Goal: Task Accomplishment & Management: Manage account settings

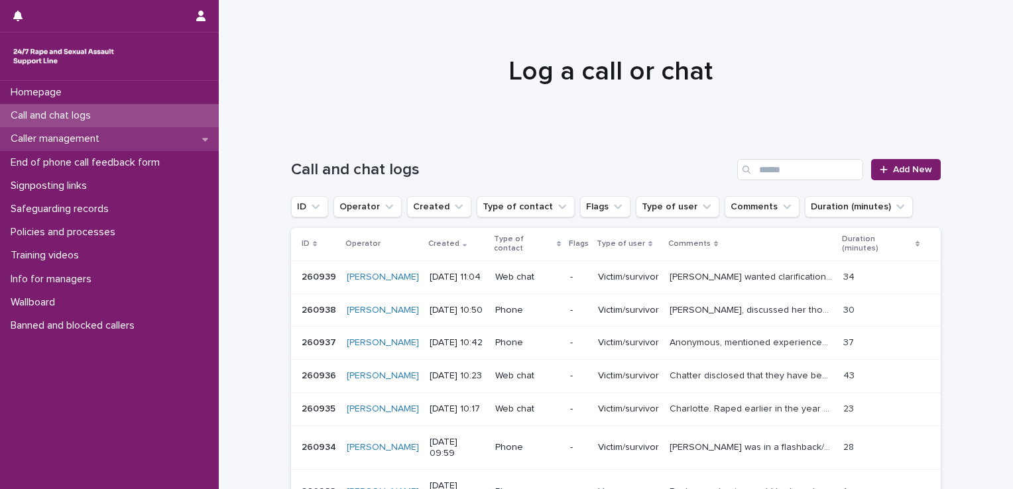
click at [65, 145] on p "Caller management" at bounding box center [57, 139] width 105 height 13
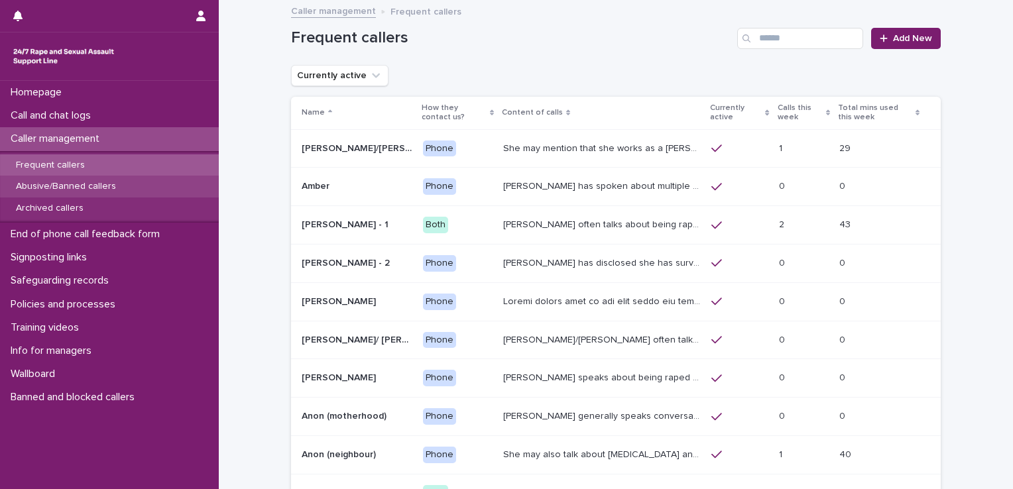
click at [93, 181] on p "Abusive/Banned callers" at bounding box center [65, 186] width 121 height 11
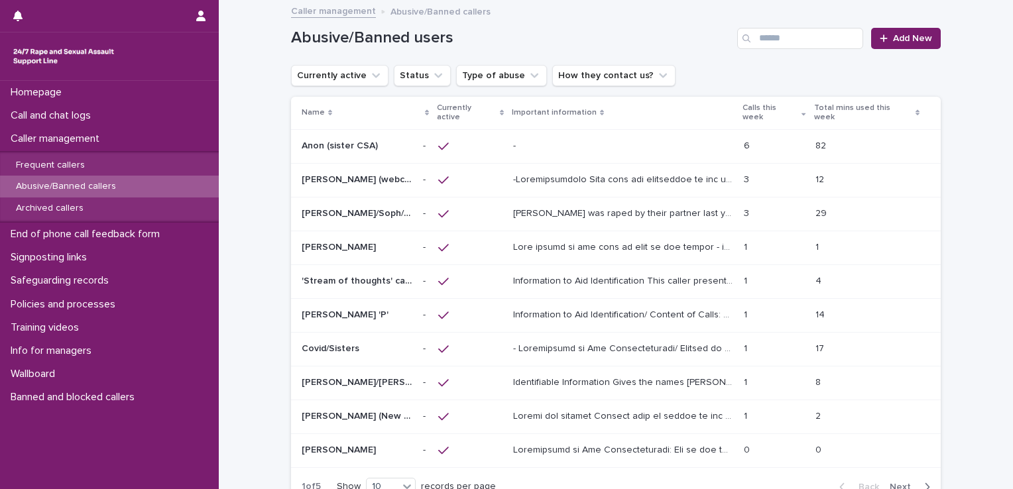
click at [611, 141] on p at bounding box center [623, 146] width 220 height 11
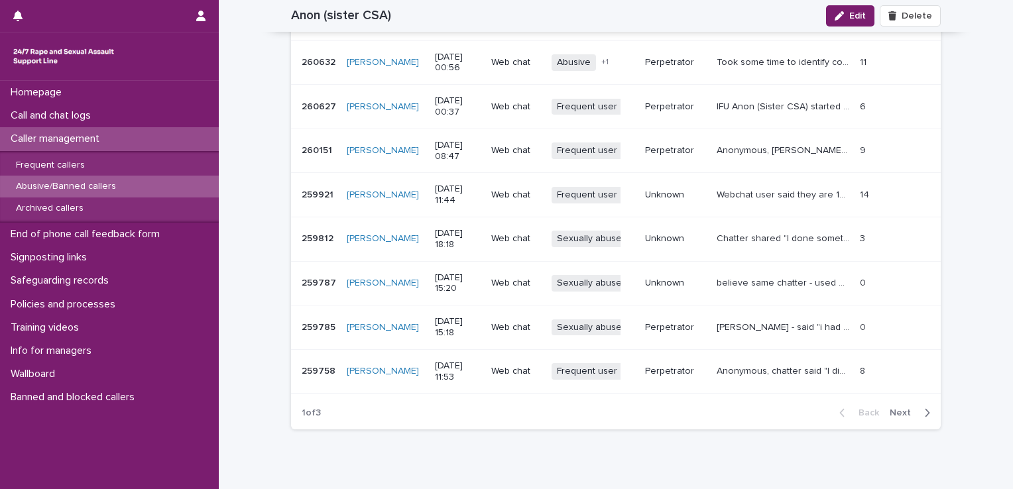
scroll to position [1593, 0]
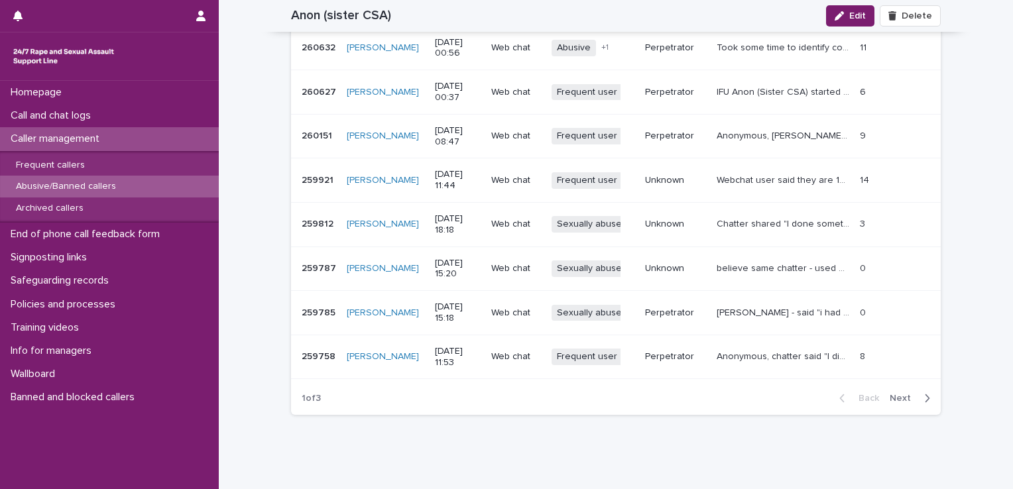
click at [894, 396] on span "Next" at bounding box center [904, 398] width 29 height 9
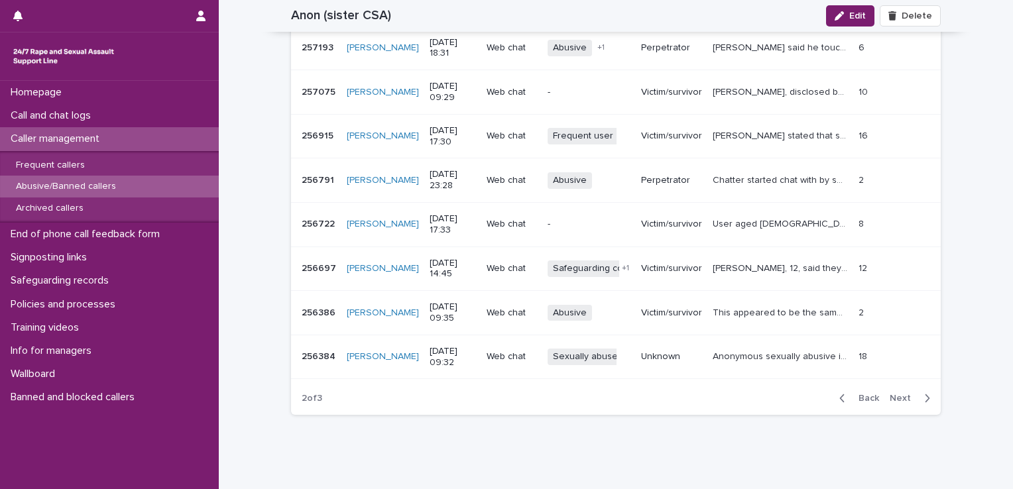
click at [894, 396] on span "Next" at bounding box center [904, 398] width 29 height 9
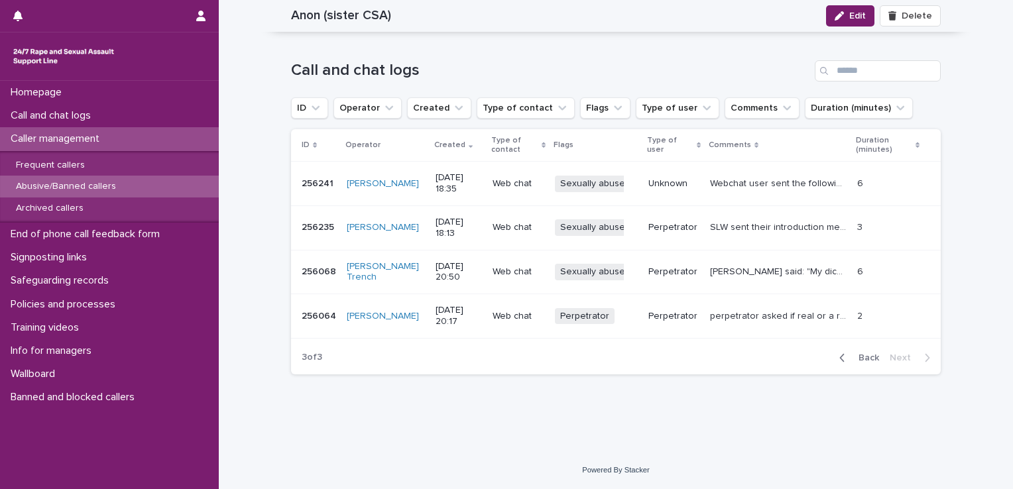
scroll to position [1355, 0]
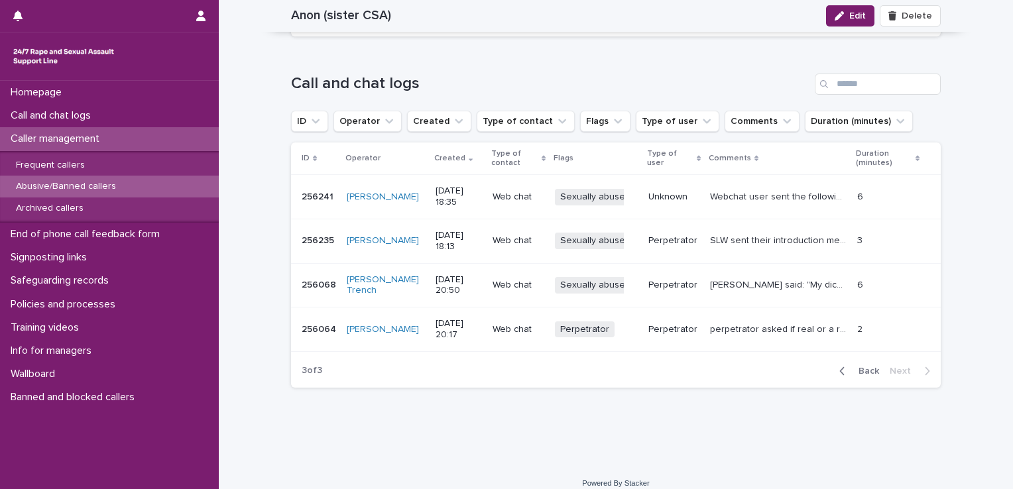
click at [863, 367] on span "Back" at bounding box center [865, 371] width 29 height 9
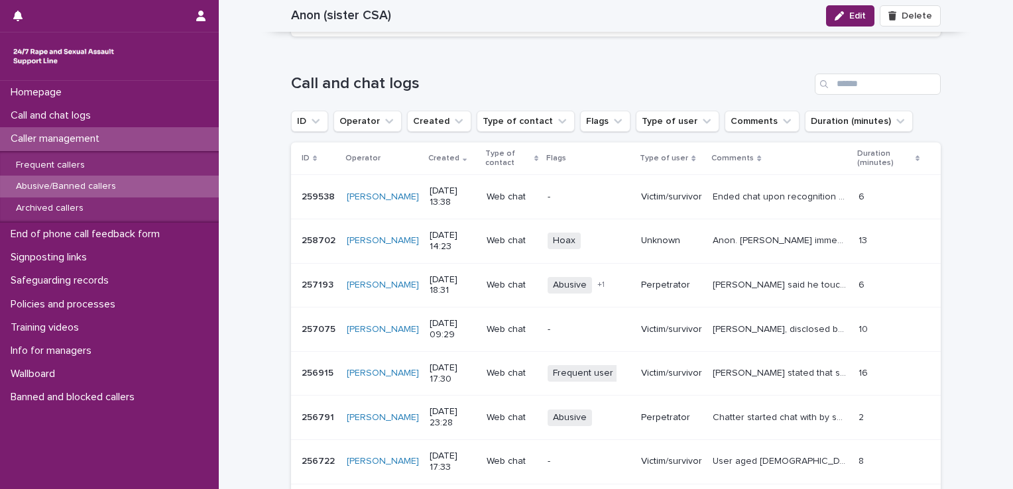
scroll to position [1514, 0]
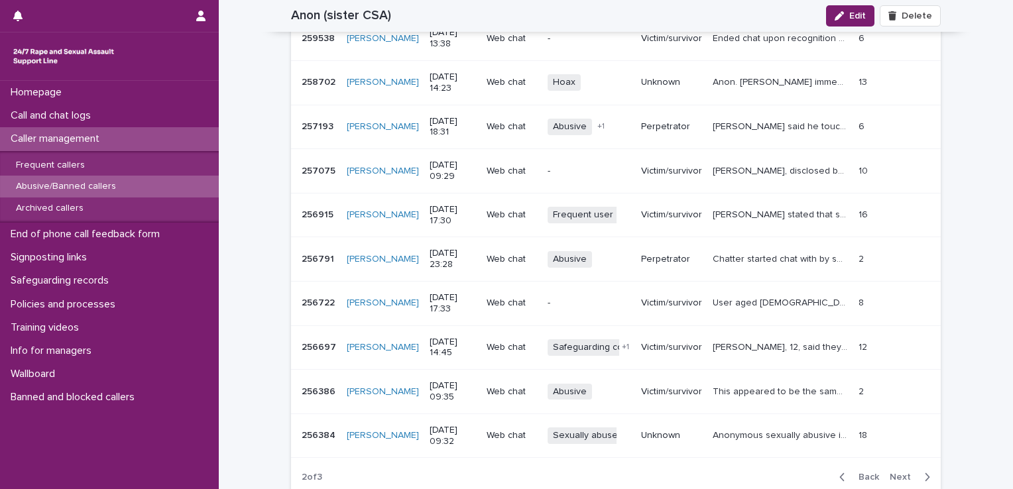
click at [866, 478] on span "Back" at bounding box center [865, 477] width 29 height 9
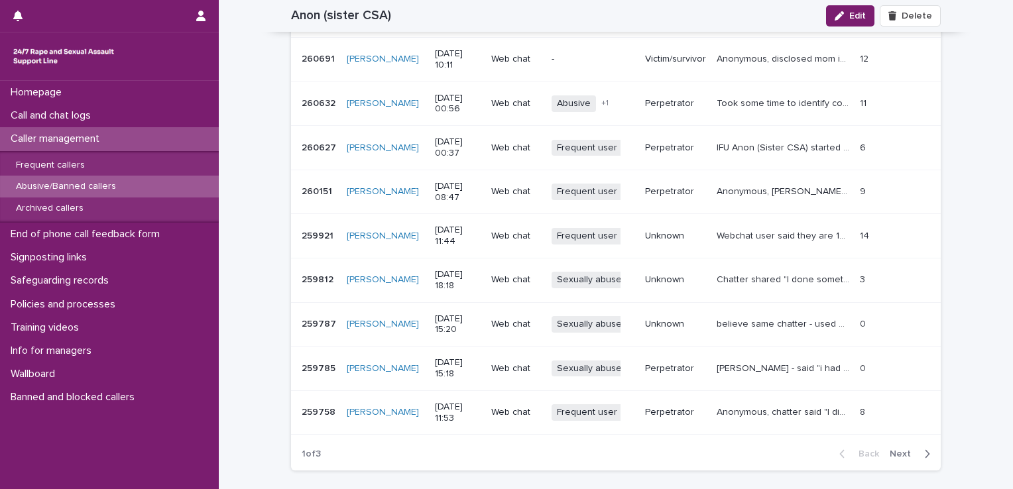
scroll to position [1537, 0]
click at [896, 452] on span "Next" at bounding box center [904, 454] width 29 height 9
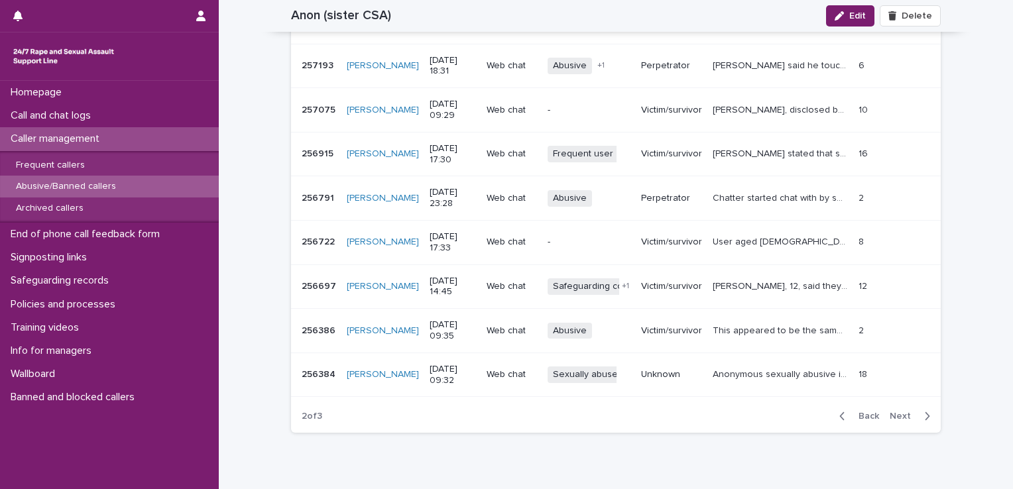
scroll to position [1589, 0]
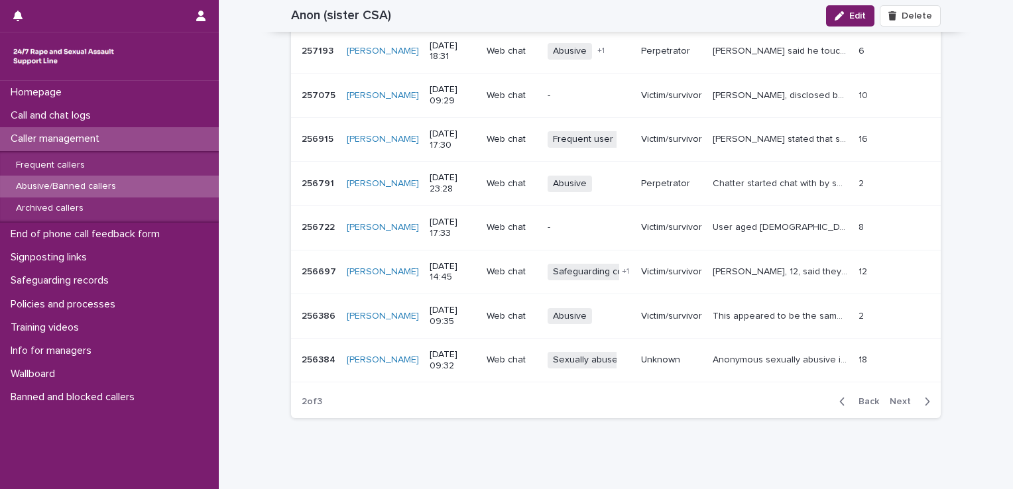
click at [864, 398] on span "Back" at bounding box center [865, 401] width 29 height 9
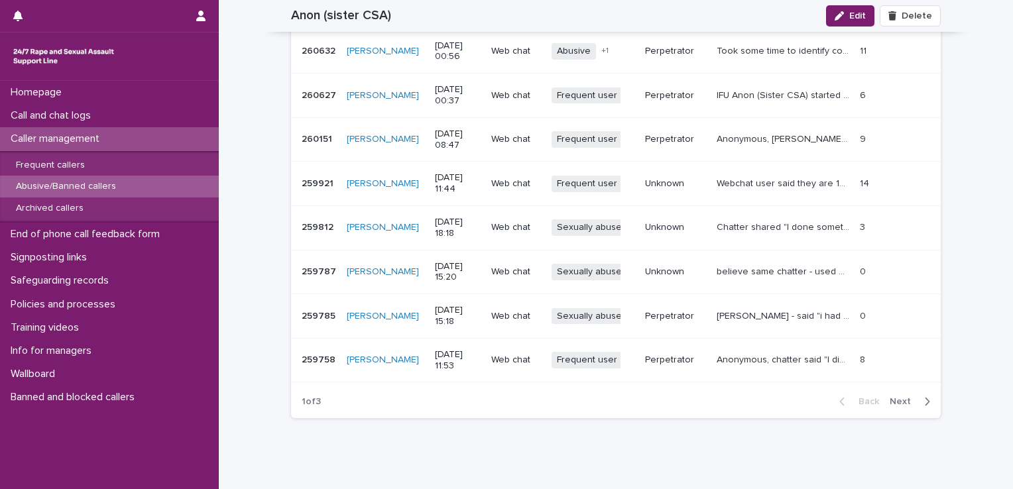
click at [896, 399] on span "Next" at bounding box center [904, 401] width 29 height 9
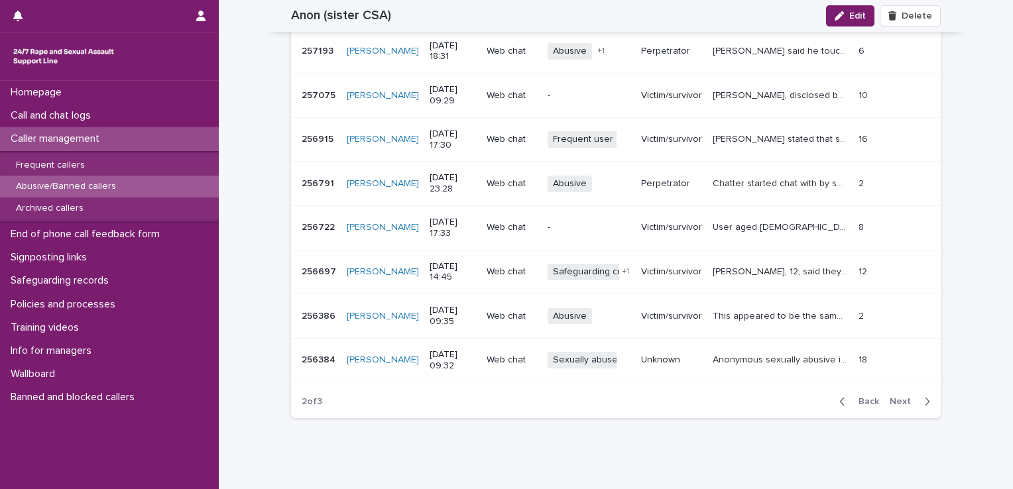
click at [896, 399] on span "Next" at bounding box center [904, 401] width 29 height 9
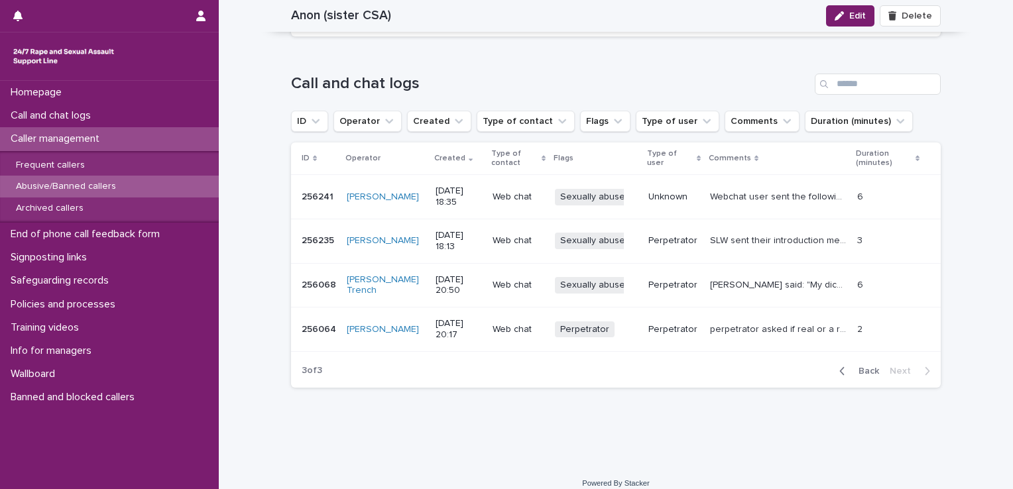
click at [865, 367] on span "Back" at bounding box center [865, 371] width 29 height 9
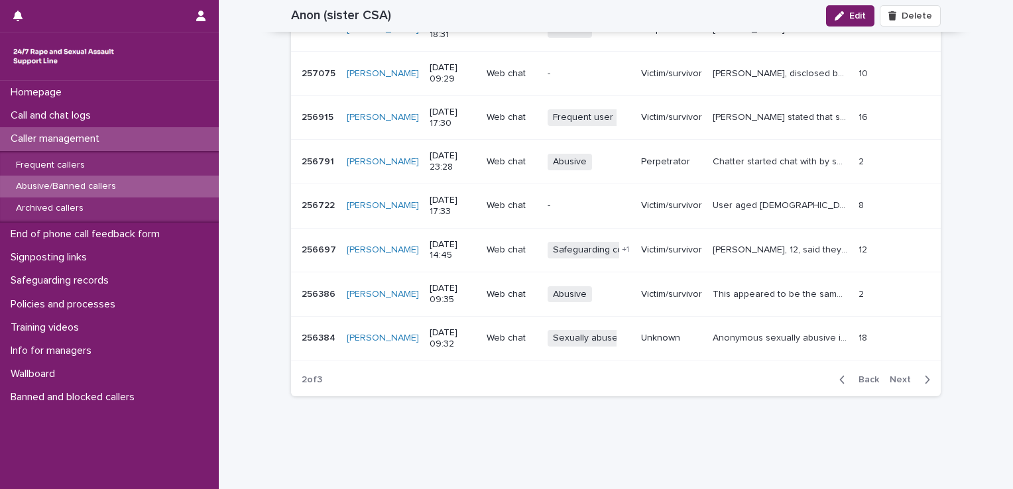
scroll to position [1626, 0]
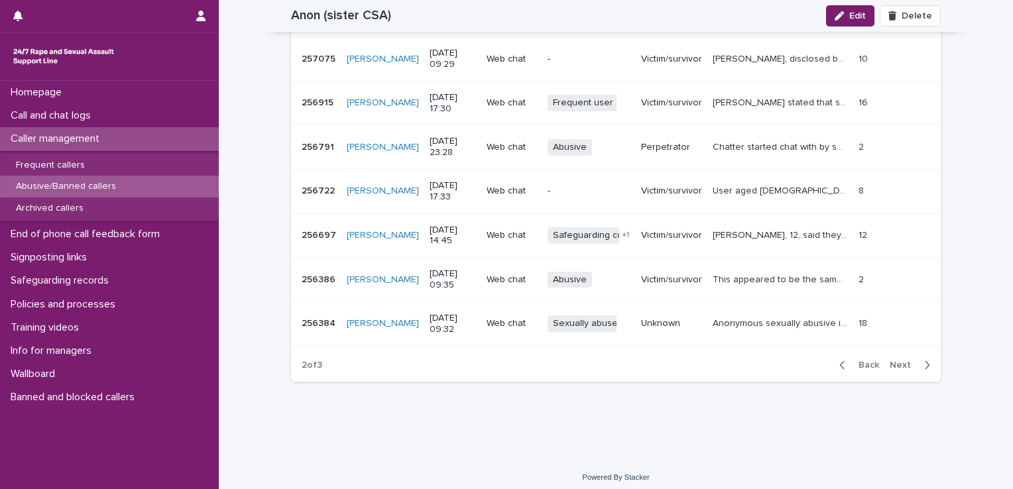
click at [862, 362] on span "Back" at bounding box center [865, 365] width 29 height 9
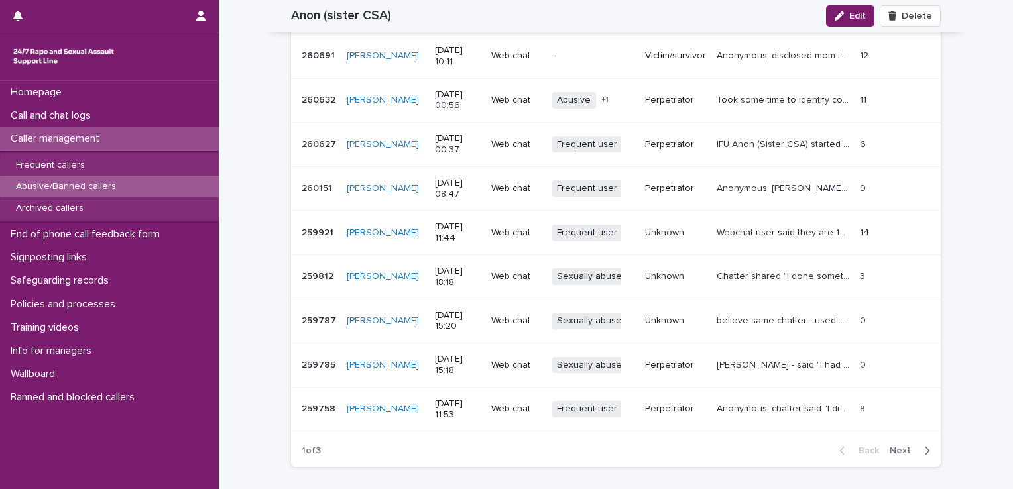
scroll to position [1548, 0]
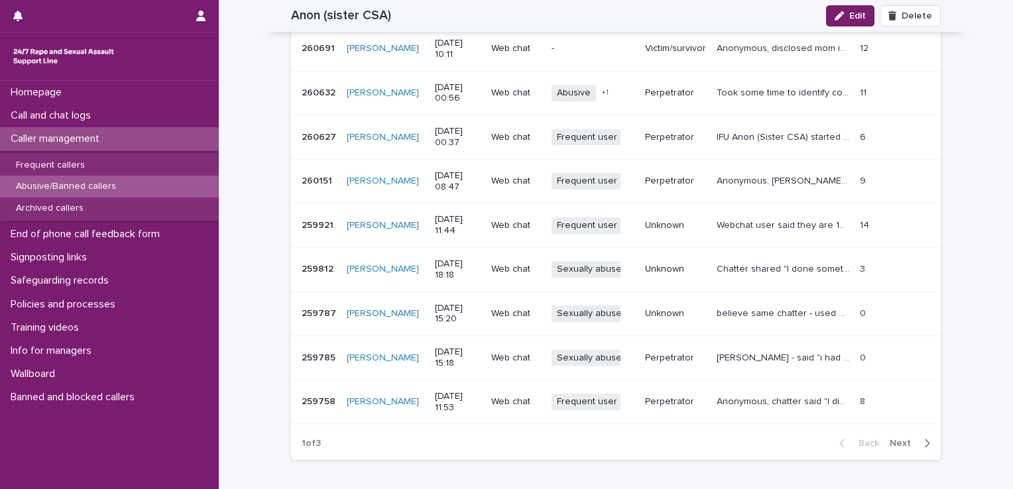
click at [895, 443] on span "Next" at bounding box center [904, 443] width 29 height 9
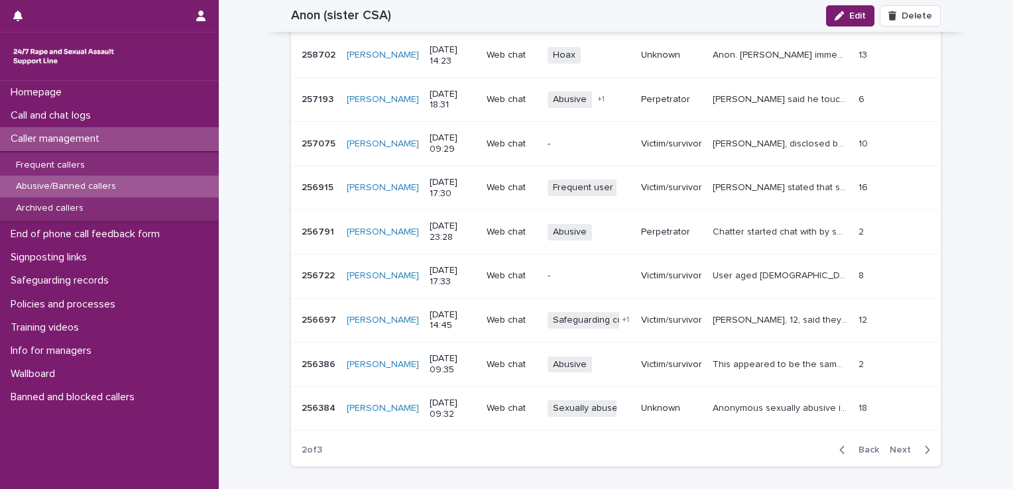
scroll to position [1544, 0]
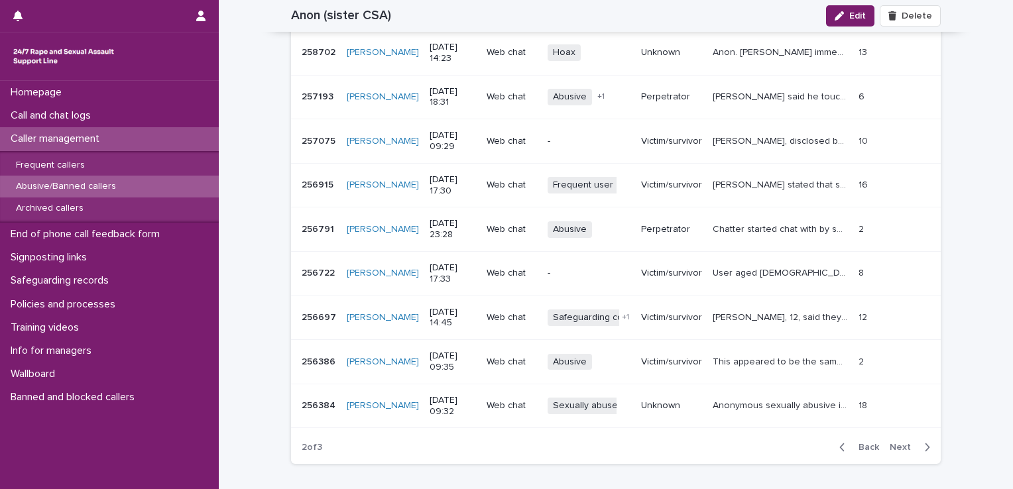
click at [865, 443] on span "Back" at bounding box center [865, 447] width 29 height 9
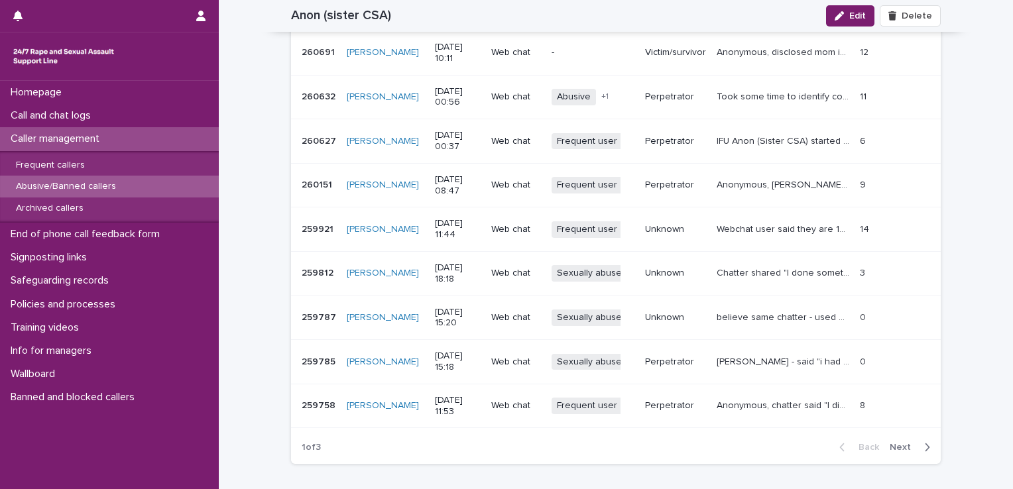
click at [904, 443] on span "Next" at bounding box center [904, 447] width 29 height 9
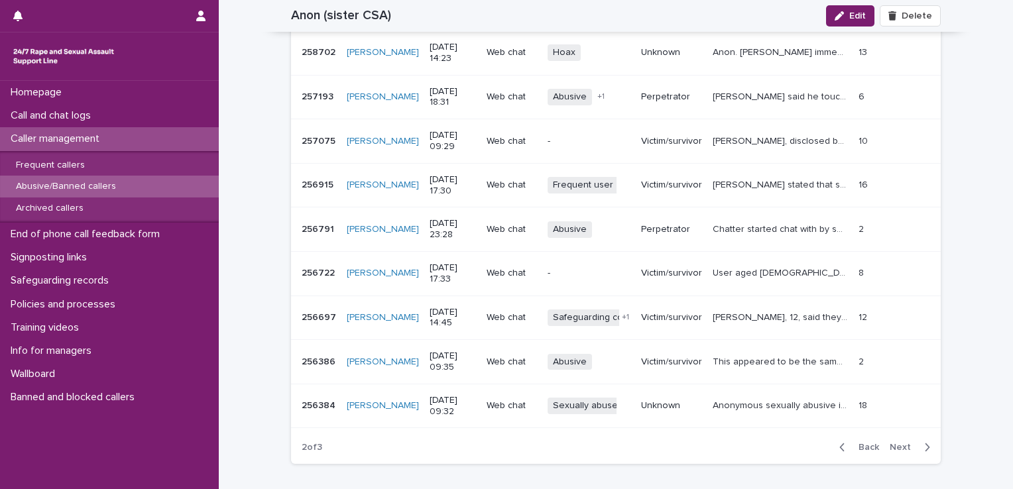
click at [904, 443] on span "Next" at bounding box center [904, 447] width 29 height 9
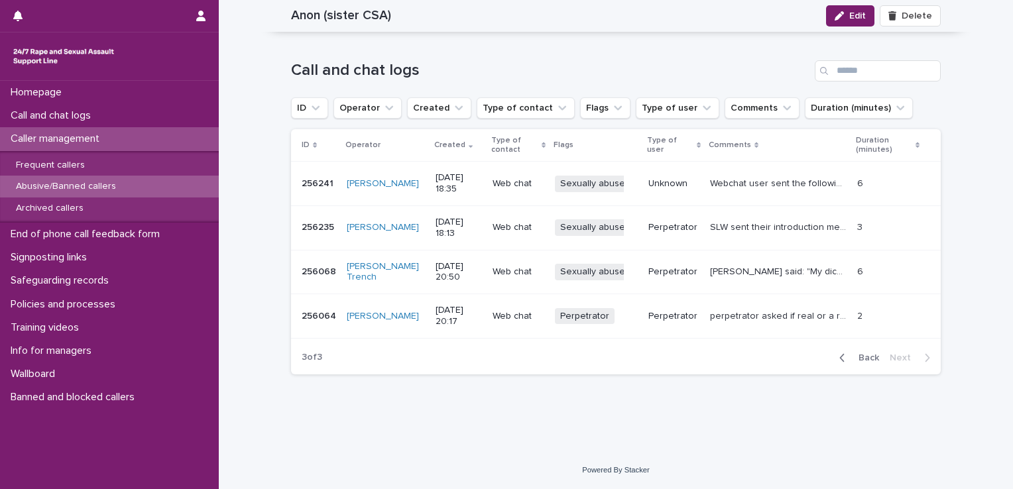
scroll to position [1355, 0]
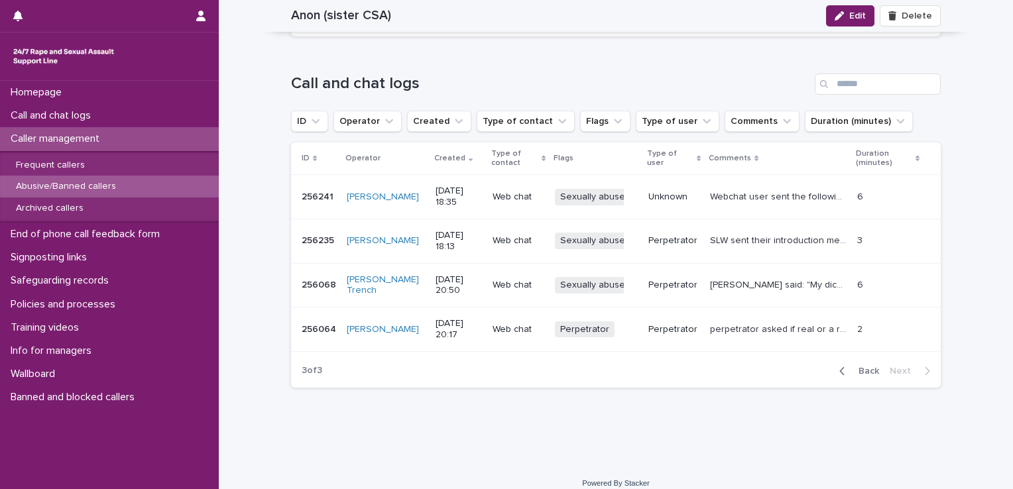
click at [867, 367] on span "Back" at bounding box center [865, 371] width 29 height 9
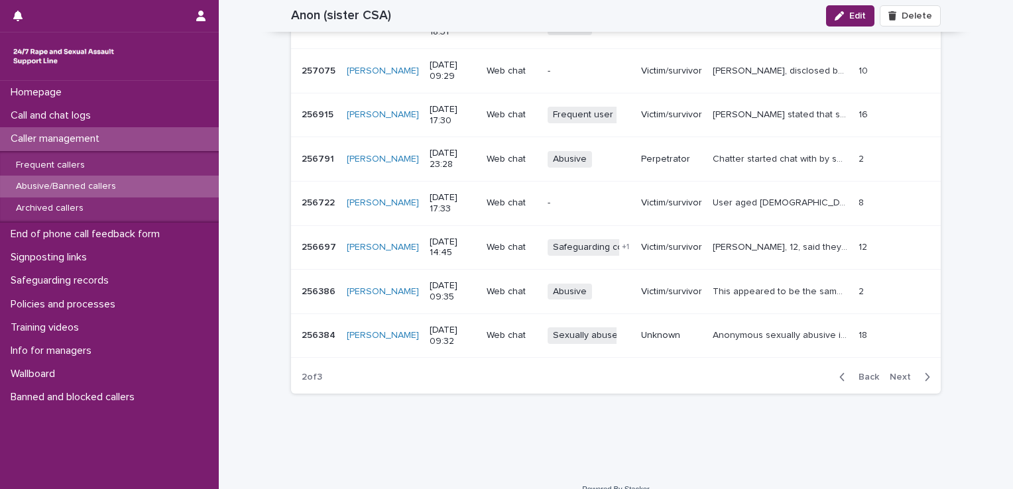
scroll to position [1616, 0]
click at [863, 371] on span "Back" at bounding box center [865, 375] width 29 height 9
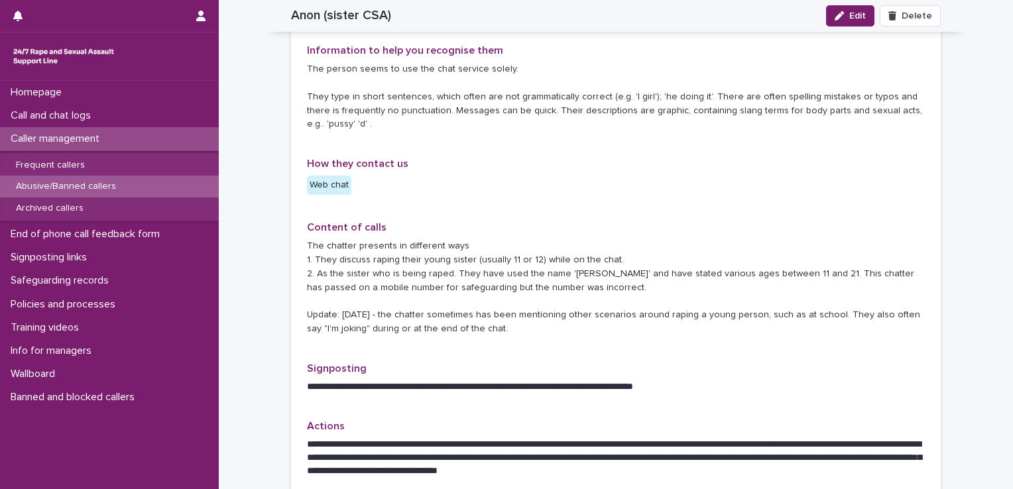
scroll to position [366, 0]
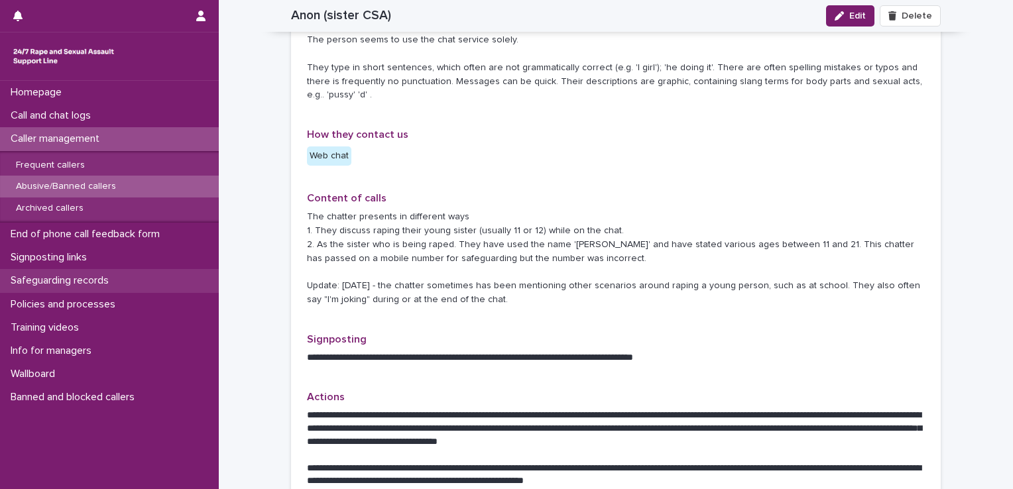
click at [77, 280] on p "Safeguarding records" at bounding box center [62, 280] width 114 height 13
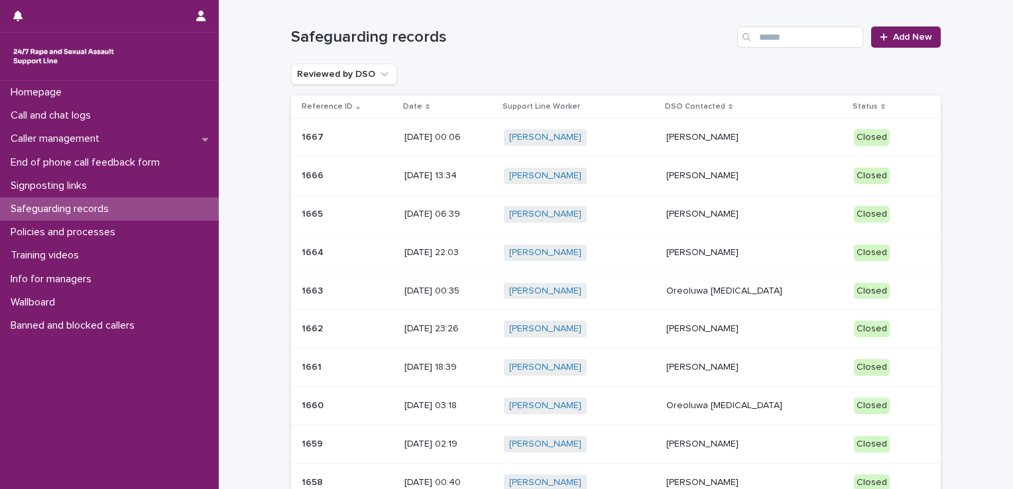
scroll to position [161, 0]
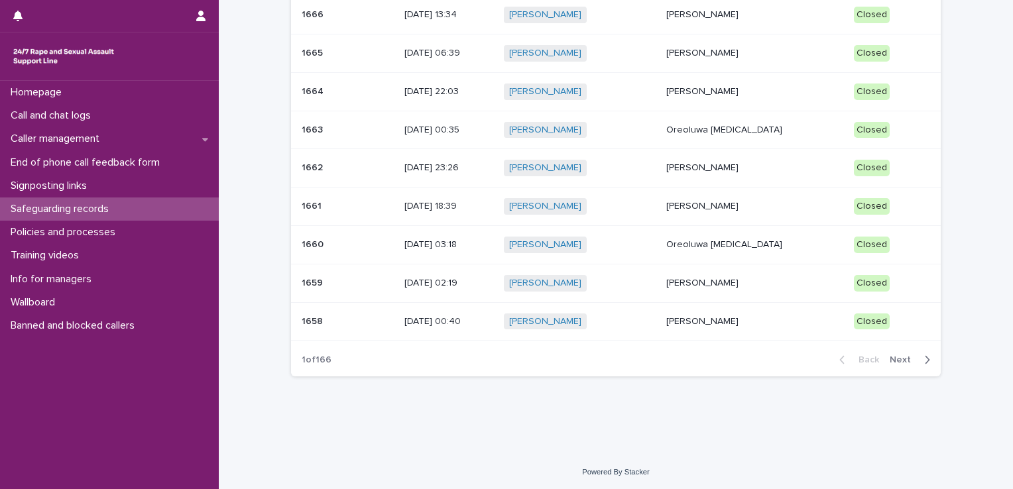
click at [899, 357] on span "Next" at bounding box center [904, 359] width 29 height 9
click at [729, 239] on p "[PERSON_NAME]" at bounding box center [754, 244] width 177 height 11
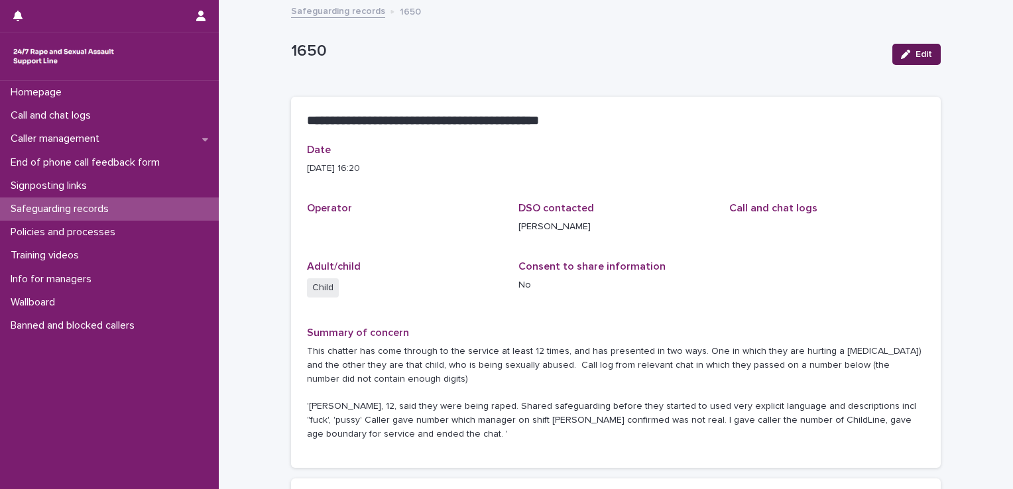
click at [917, 50] on span "Edit" at bounding box center [924, 54] width 17 height 9
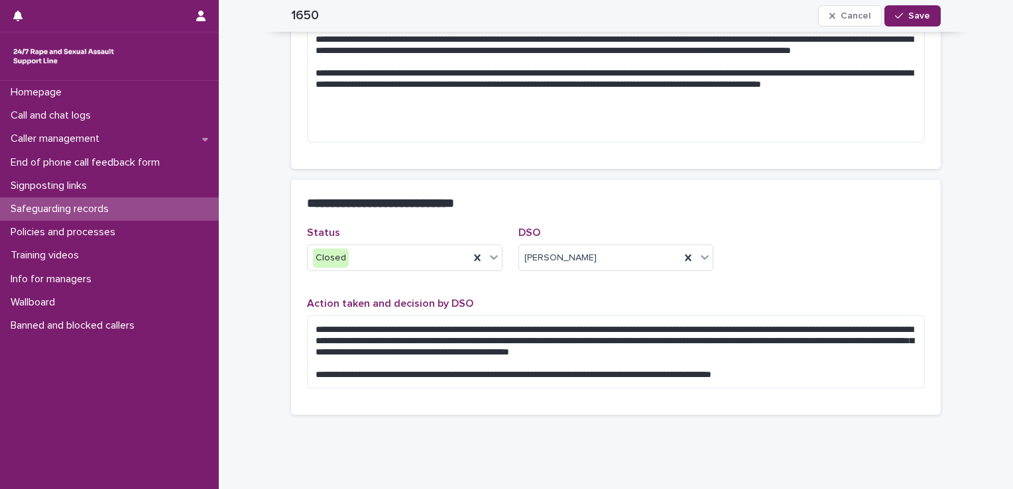
scroll to position [341, 0]
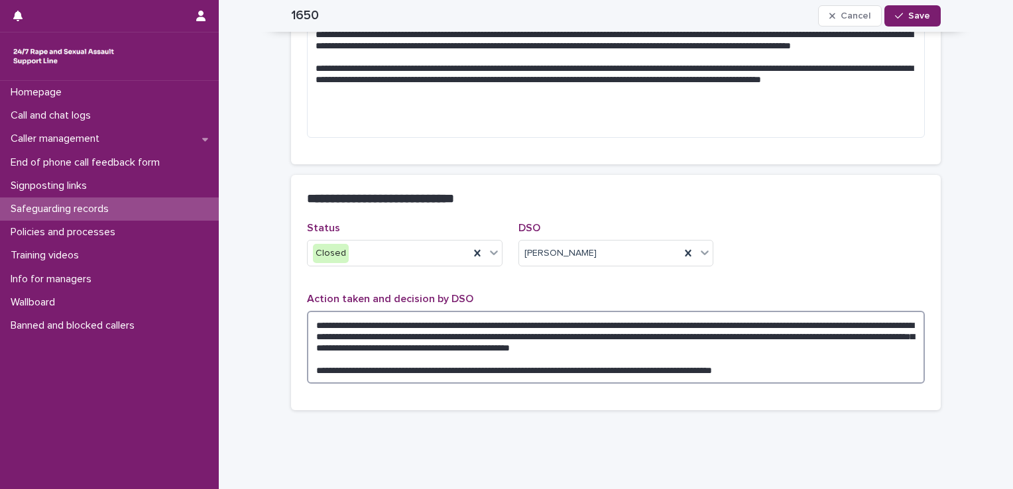
click at [841, 374] on textarea "**********" at bounding box center [616, 347] width 618 height 73
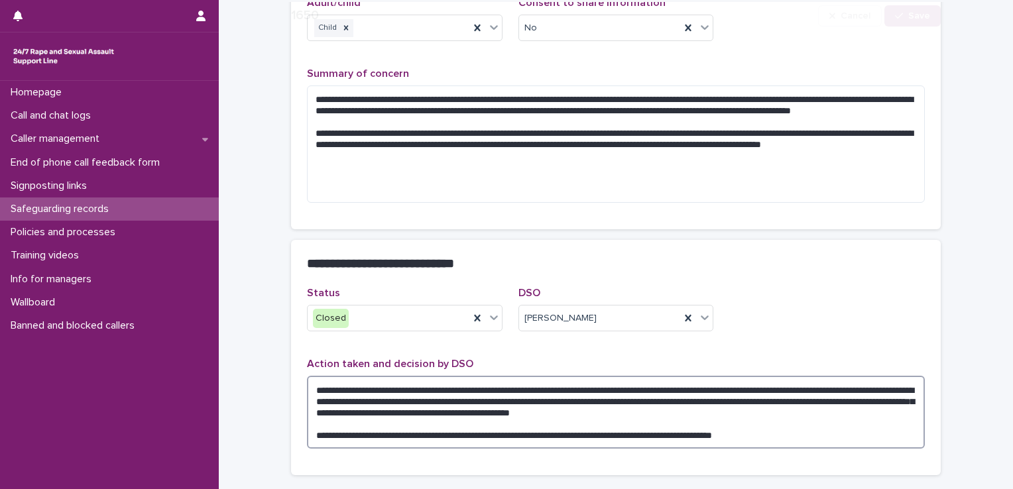
scroll to position [308, 0]
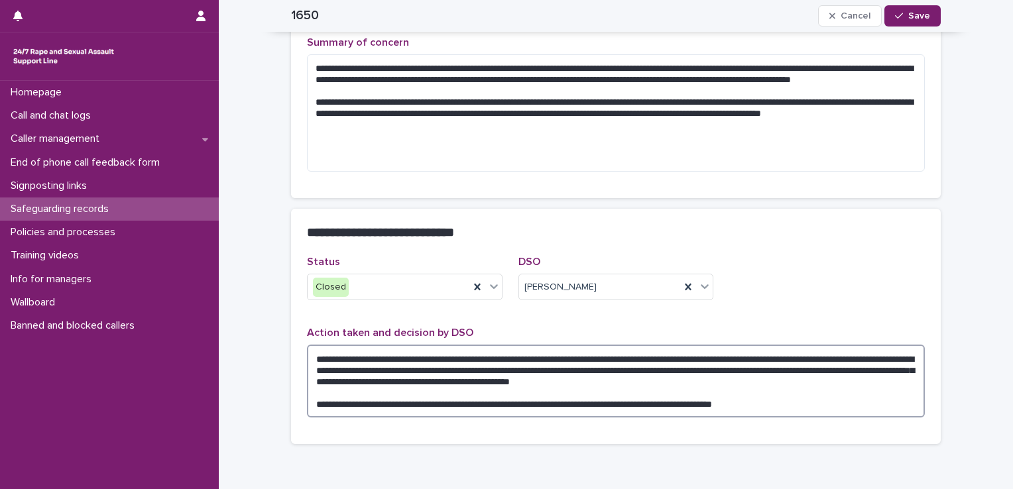
click at [309, 359] on textarea "**********" at bounding box center [616, 381] width 618 height 73
click at [841, 410] on textarea "**********" at bounding box center [616, 387] width 618 height 84
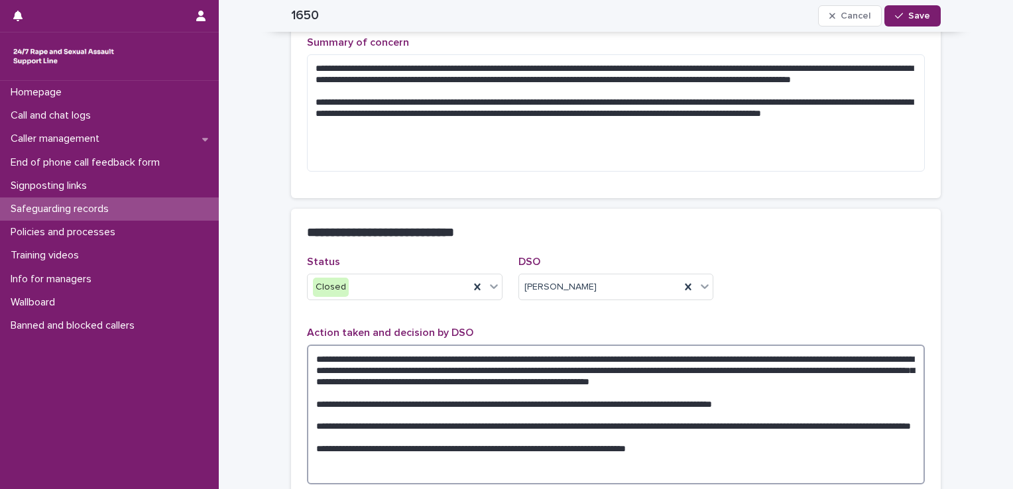
scroll to position [443, 0]
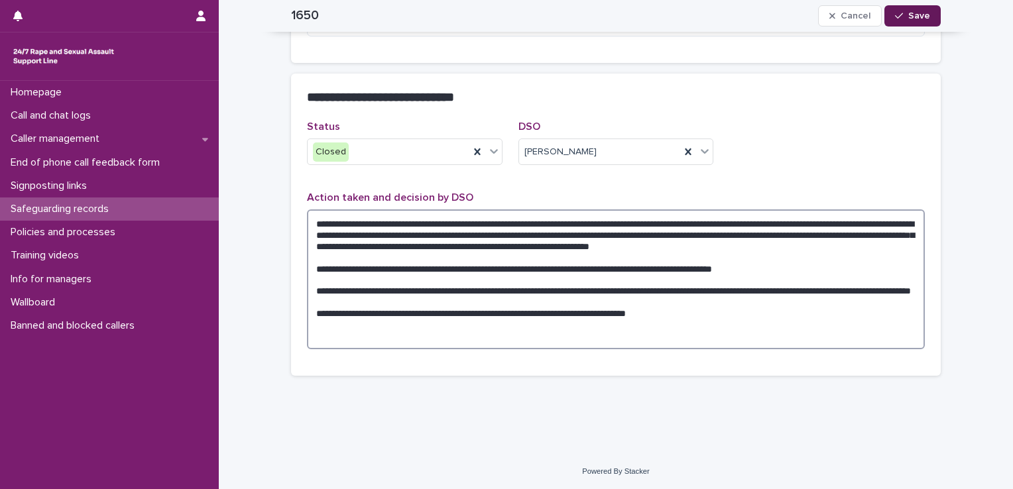
type textarea "**********"
click at [912, 17] on span "Save" at bounding box center [919, 15] width 22 height 9
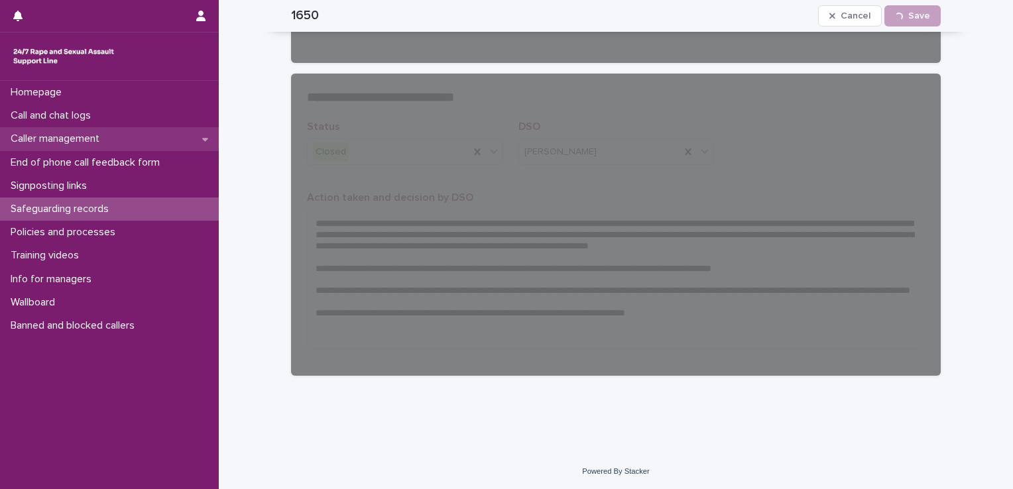
click at [80, 136] on p "Caller management" at bounding box center [57, 139] width 105 height 13
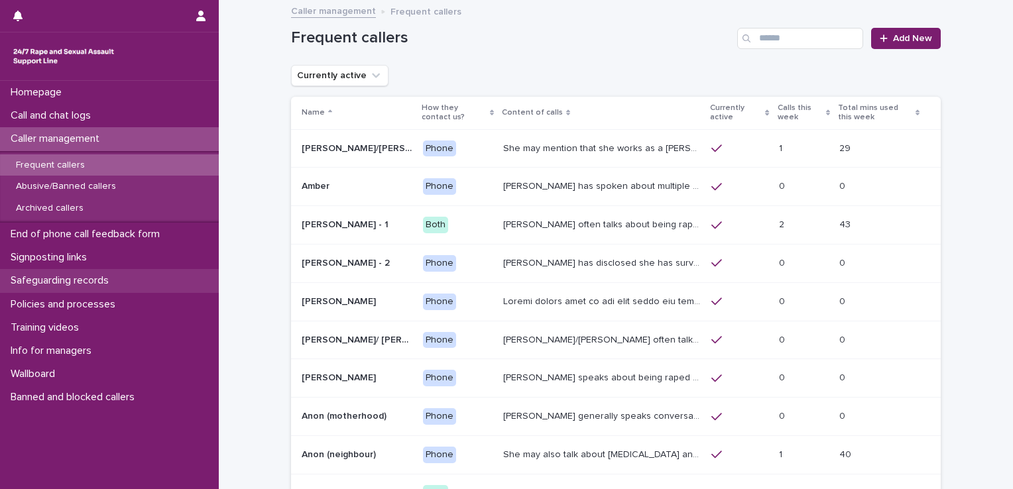
click at [83, 278] on p "Safeguarding records" at bounding box center [62, 280] width 114 height 13
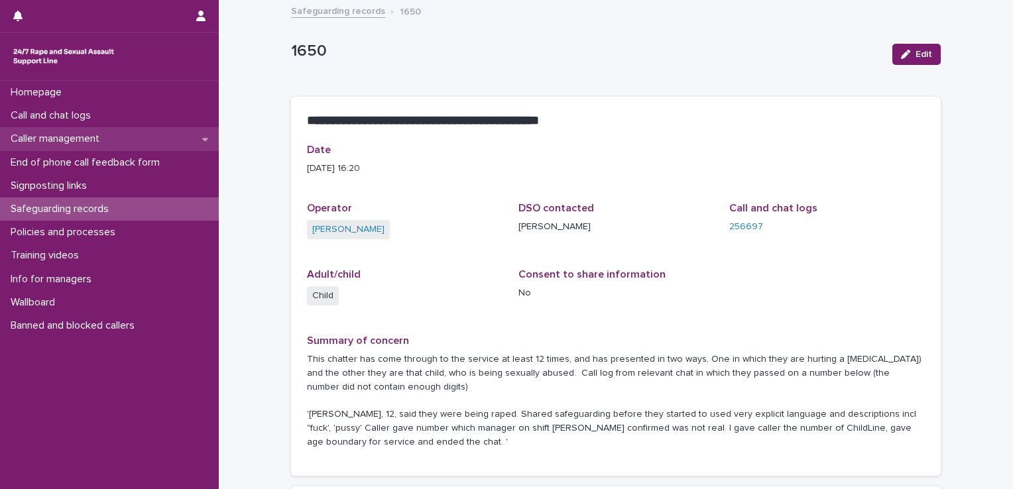
click at [78, 137] on p "Caller management" at bounding box center [57, 139] width 105 height 13
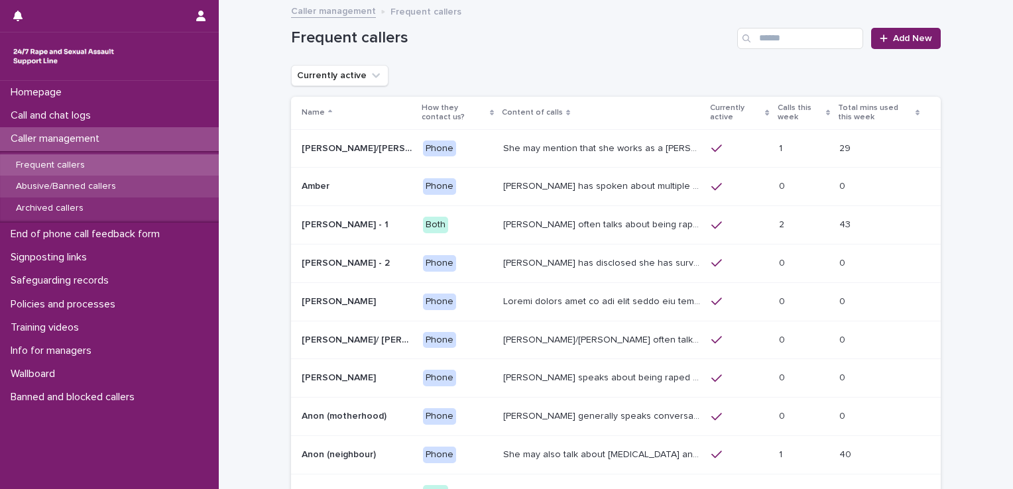
click at [71, 187] on p "Abusive/Banned callers" at bounding box center [65, 186] width 121 height 11
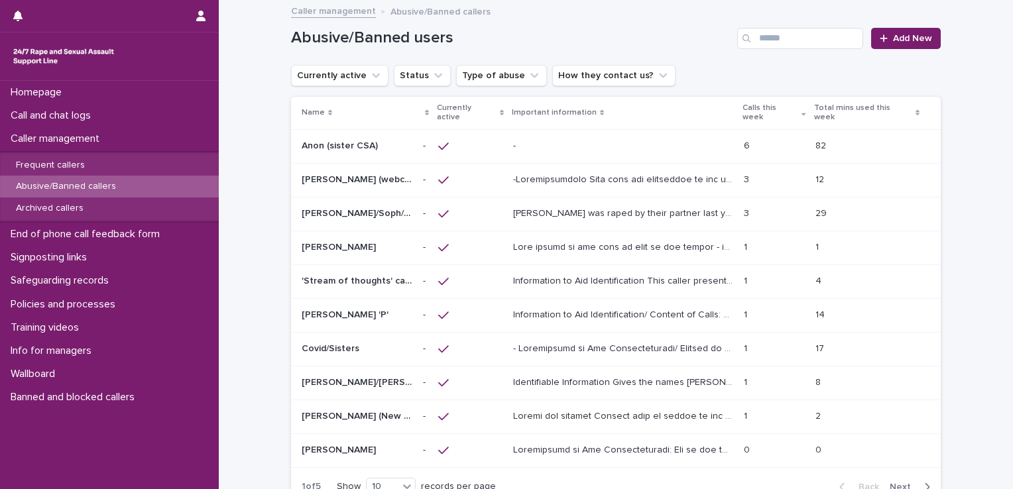
click at [583, 141] on p at bounding box center [623, 146] width 220 height 11
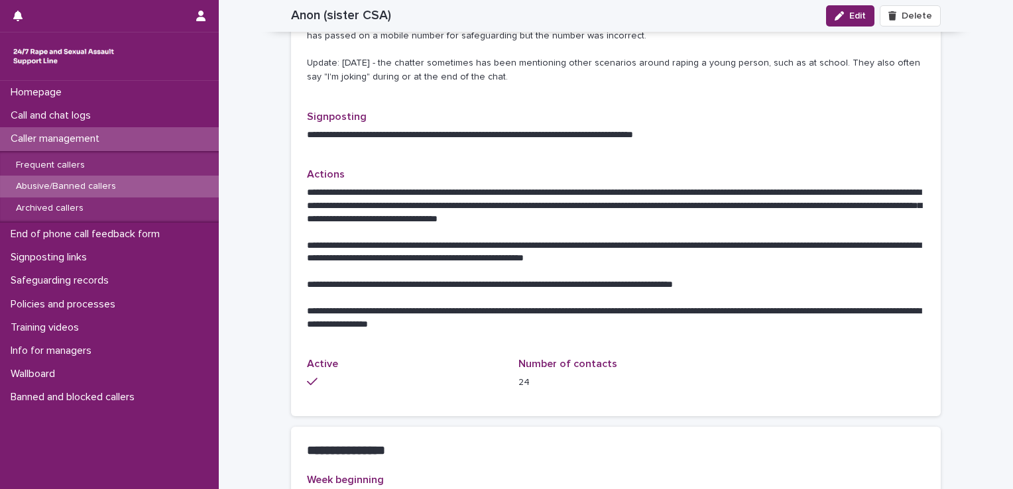
scroll to position [591, 0]
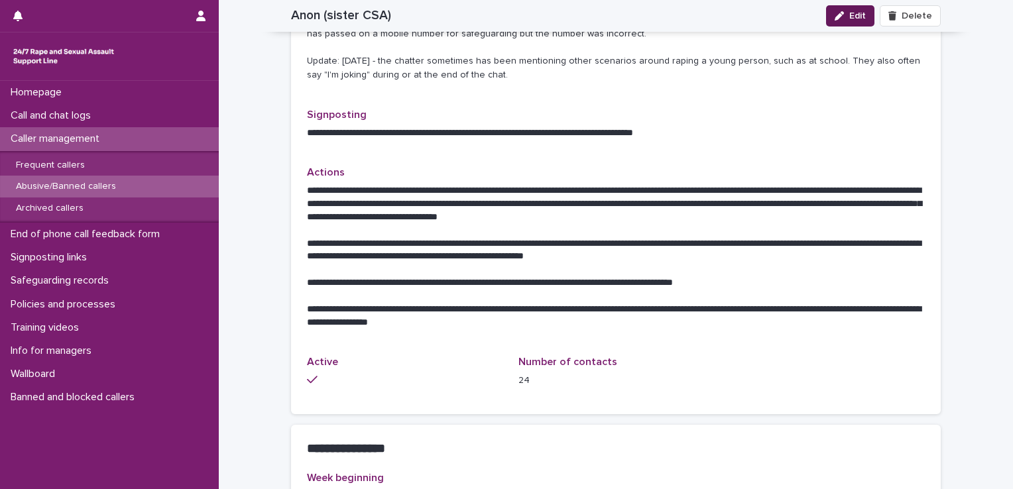
click at [851, 23] on button "Edit" at bounding box center [850, 15] width 48 height 21
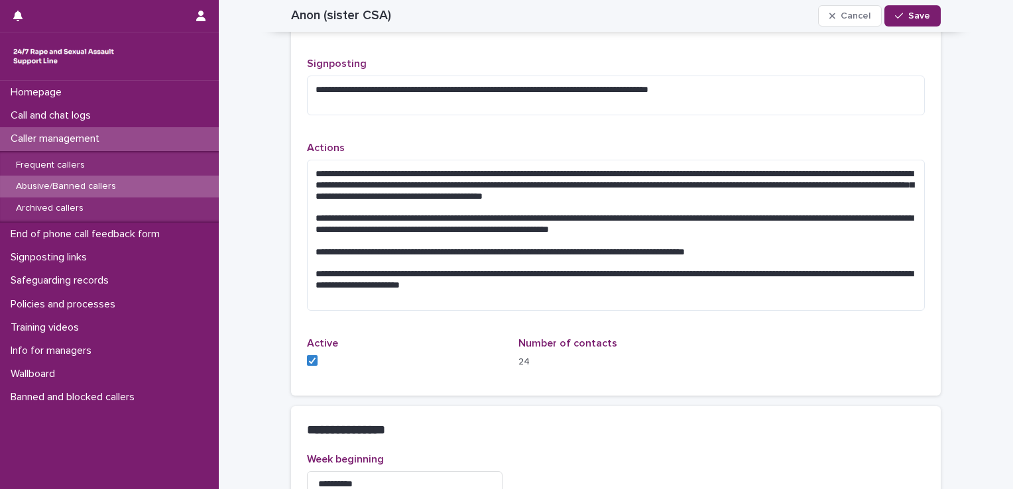
scroll to position [692, 0]
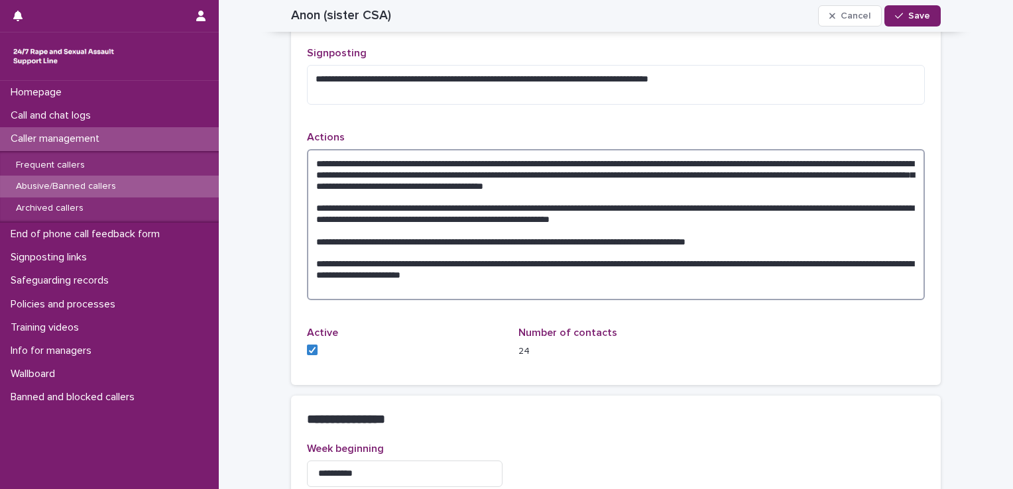
click at [313, 158] on textarea "**********" at bounding box center [616, 224] width 618 height 151
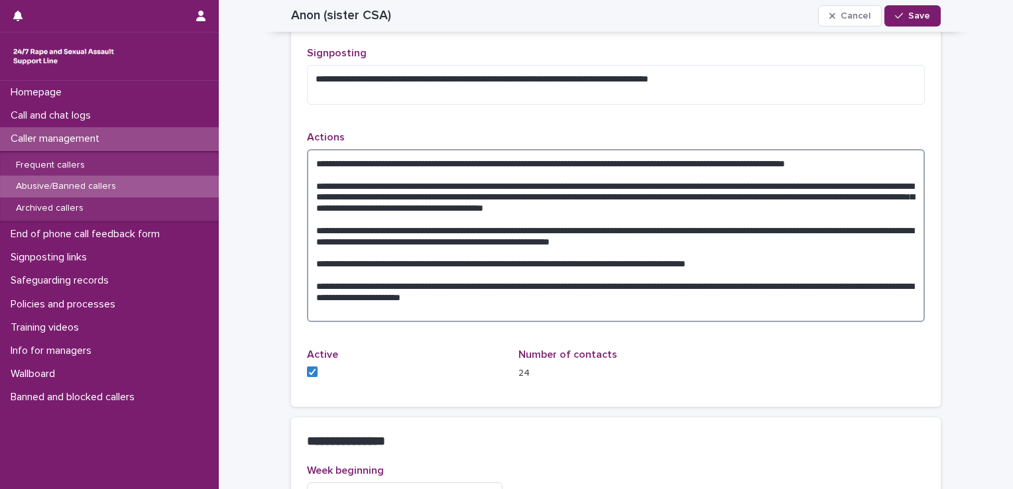
click at [370, 202] on textarea at bounding box center [616, 235] width 618 height 173
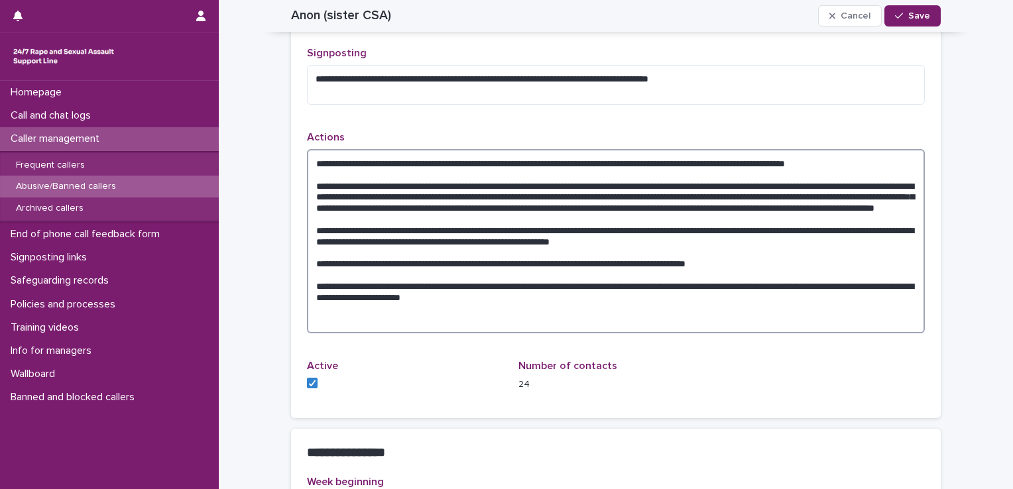
click at [861, 208] on textarea at bounding box center [616, 241] width 618 height 184
drag, startPoint x: 848, startPoint y: 208, endPoint x: 448, endPoint y: 217, distance: 399.9
click at [448, 217] on textarea at bounding box center [616, 241] width 618 height 184
click at [504, 222] on textarea at bounding box center [616, 241] width 618 height 184
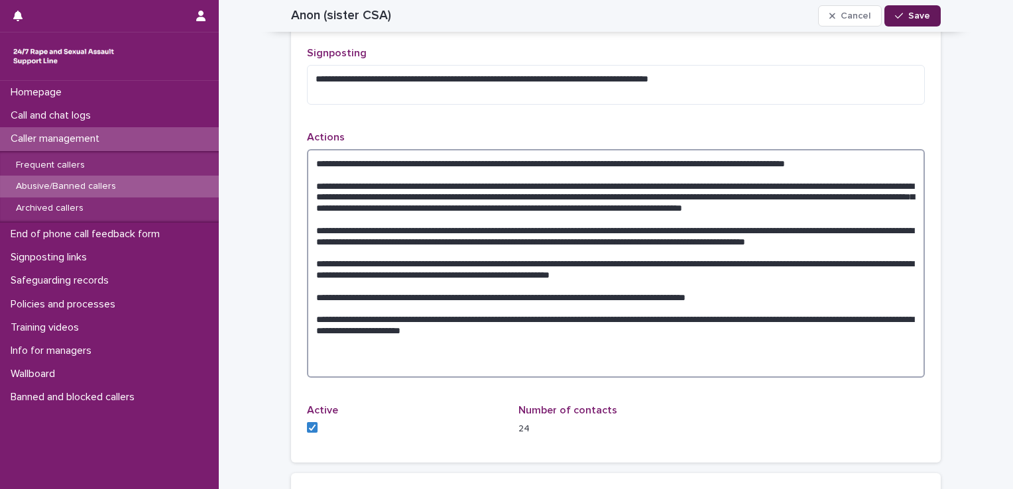
type textarea "**********"
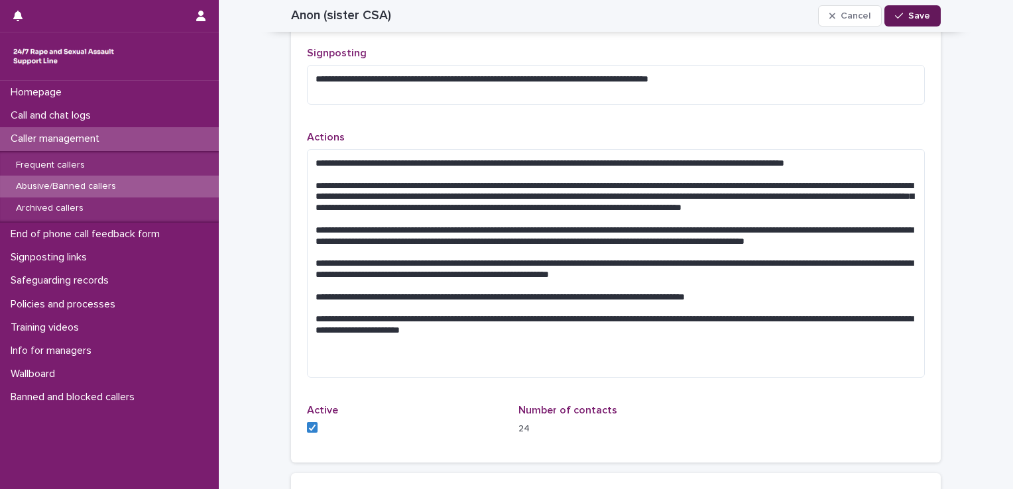
click at [915, 15] on span "Save" at bounding box center [919, 15] width 22 height 9
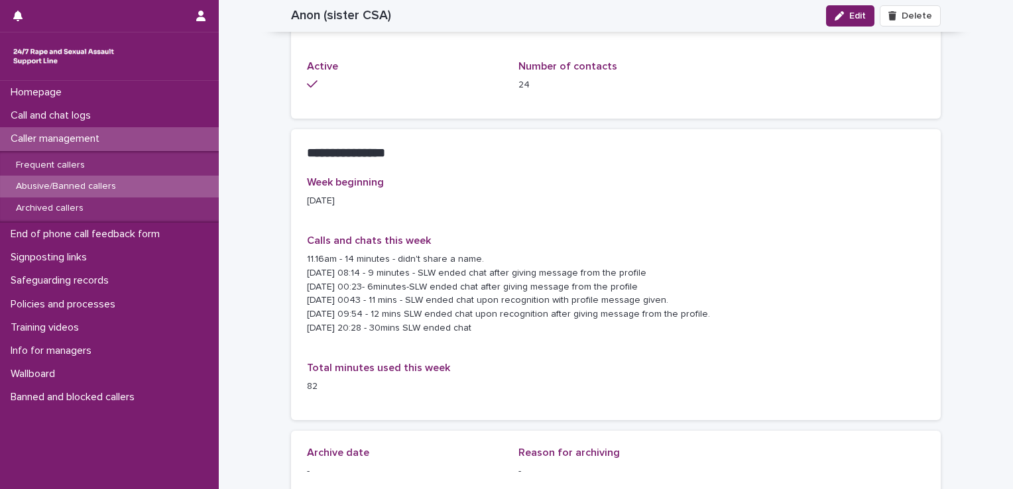
scroll to position [1288, 0]
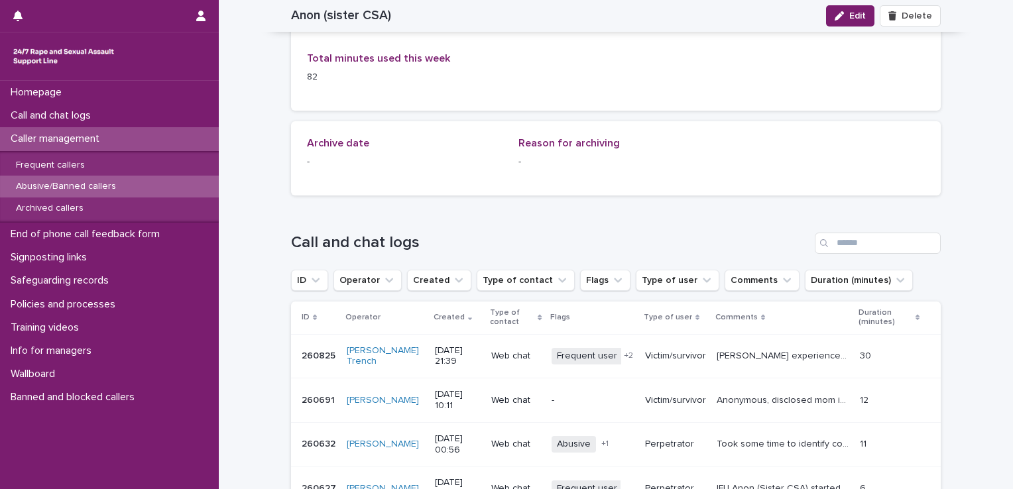
click at [744, 356] on p "[PERSON_NAME] experienced SV when 11 and spoke about experience with disclosing…" at bounding box center [784, 355] width 135 height 14
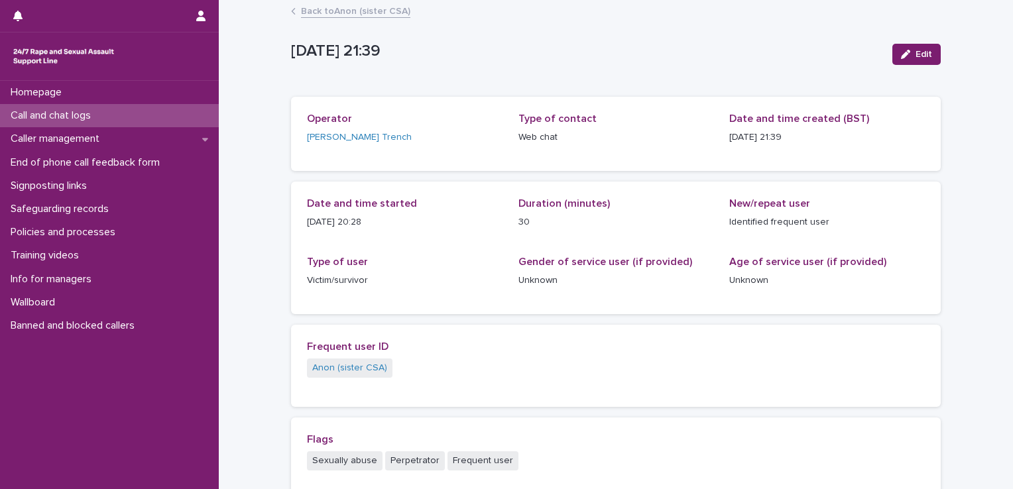
click at [53, 118] on p "Call and chat logs" at bounding box center [53, 115] width 96 height 13
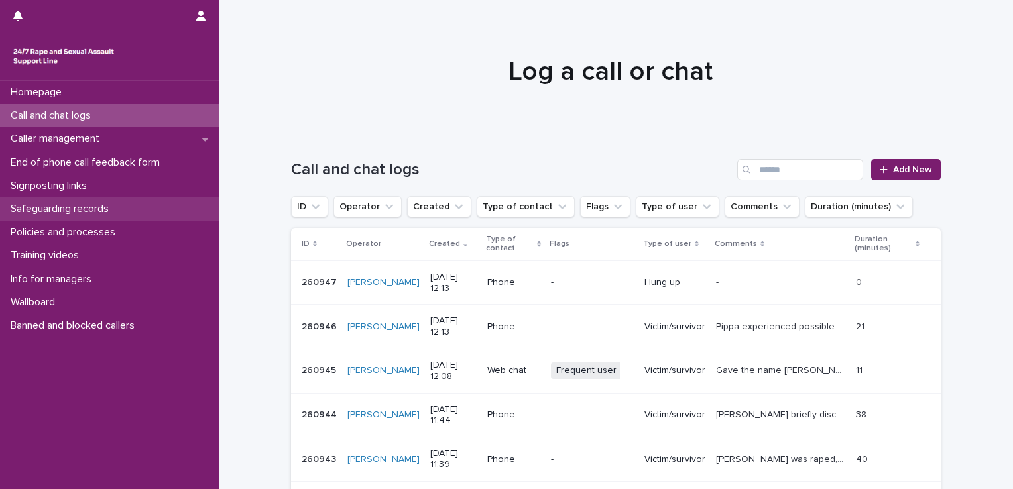
click at [77, 208] on p "Safeguarding records" at bounding box center [62, 209] width 114 height 13
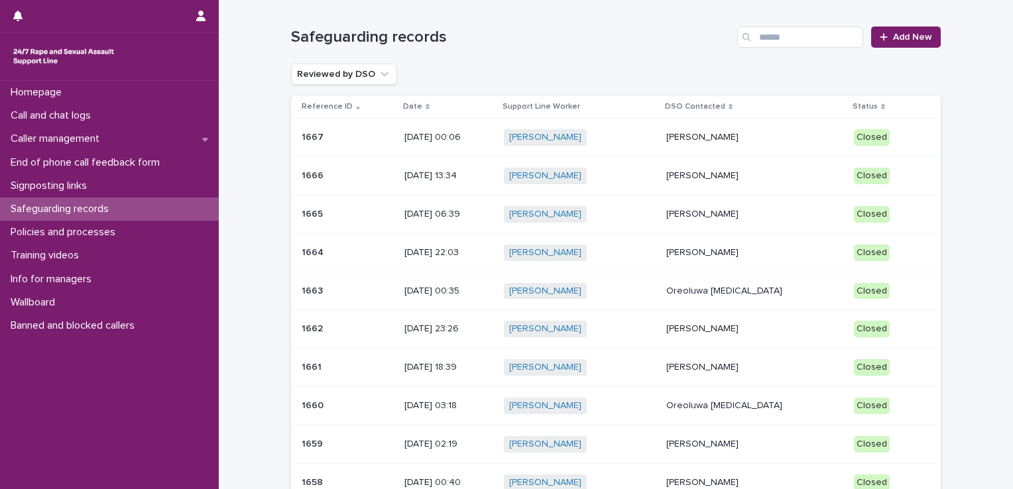
click at [741, 138] on p "[PERSON_NAME]" at bounding box center [754, 137] width 177 height 11
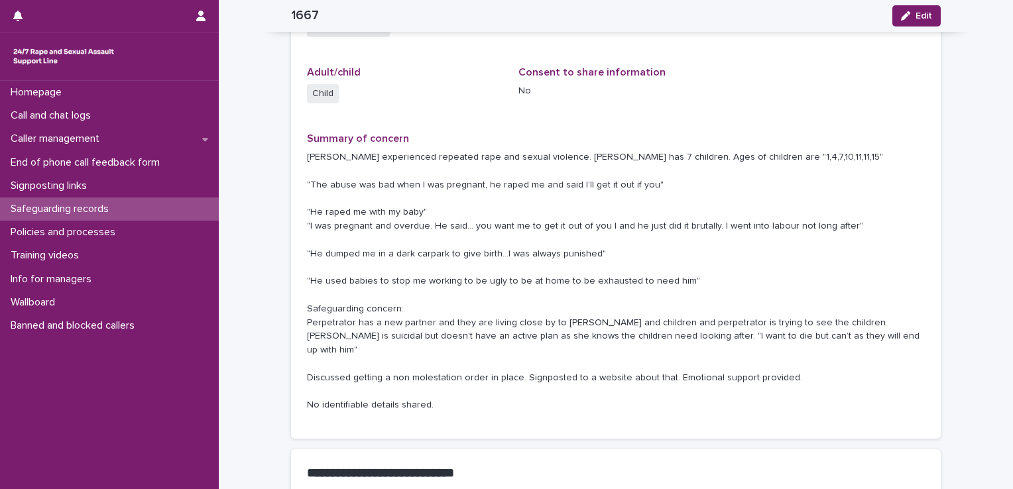
scroll to position [204, 0]
drag, startPoint x: 438, startPoint y: 404, endPoint x: 298, endPoint y: 399, distance: 140.0
click at [298, 399] on div "Date [DATE] 00:06 Operator [PERSON_NAME] DSO contacted [PERSON_NAME] Call and c…" at bounding box center [616, 188] width 650 height 497
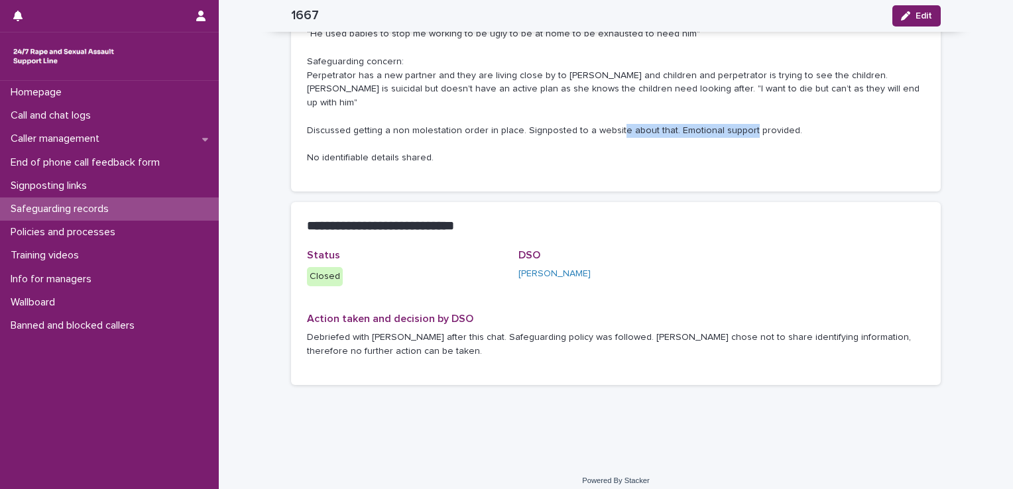
scroll to position [448, 0]
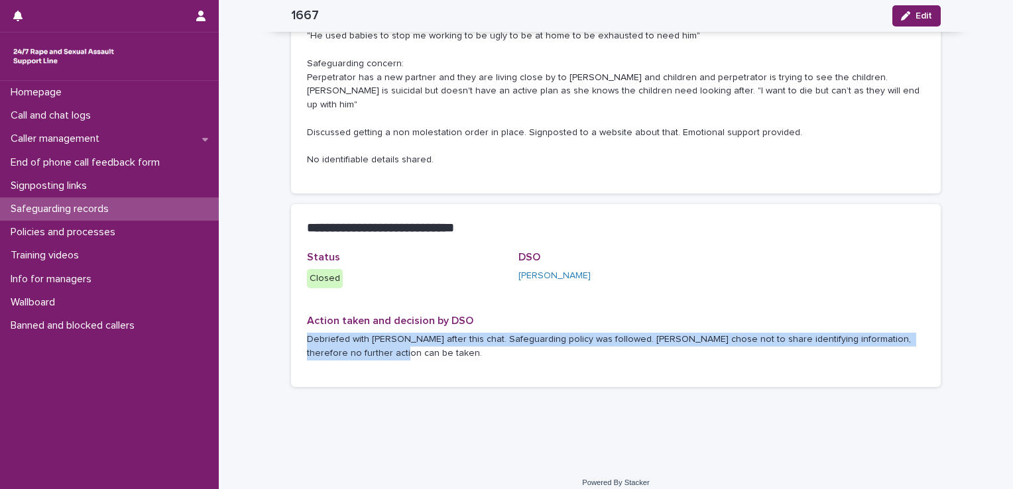
drag, startPoint x: 357, startPoint y: 351, endPoint x: 302, endPoint y: 339, distance: 56.3
click at [307, 339] on p "Debriefed with [PERSON_NAME] after this chat. Safeguarding policy was followed.…" at bounding box center [616, 347] width 618 height 28
click at [769, 336] on p "Debriefed with [PERSON_NAME] after this chat. Safeguarding policy was followed.…" at bounding box center [616, 347] width 618 height 28
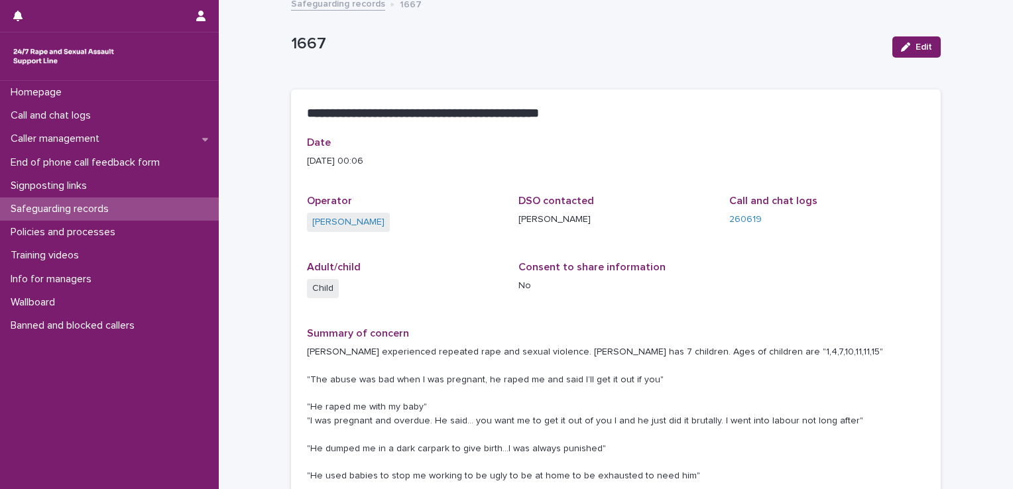
scroll to position [0, 0]
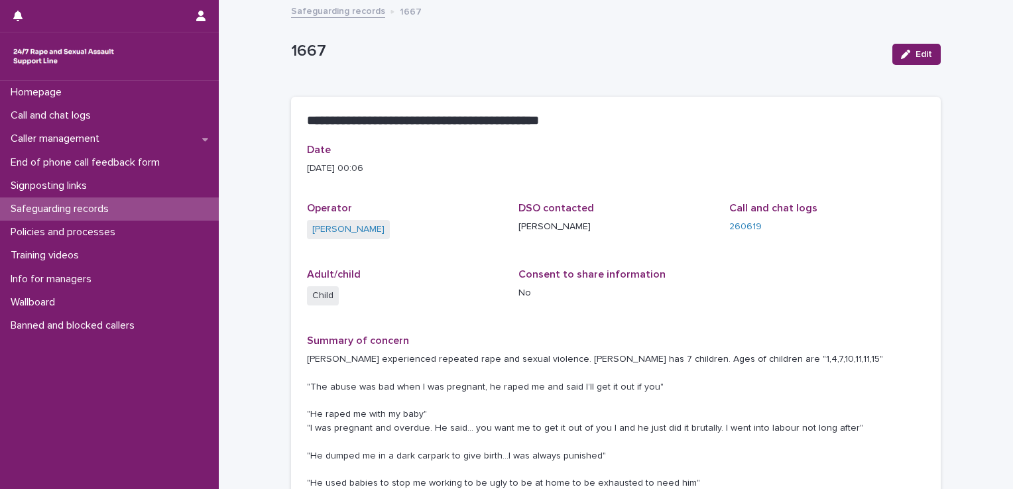
click at [322, 15] on link "Safeguarding records" at bounding box center [338, 10] width 94 height 15
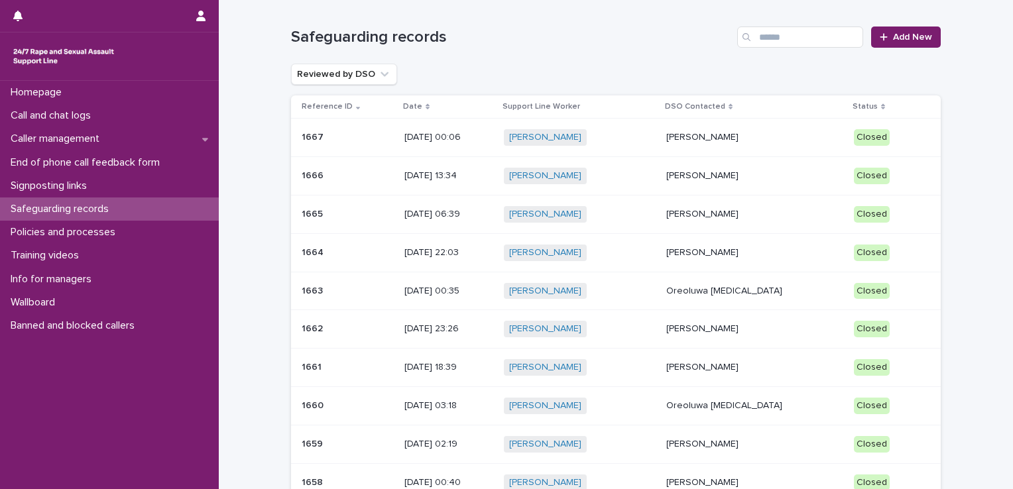
click at [621, 65] on div "Reviewed by DSO" at bounding box center [616, 74] width 650 height 21
click at [632, 45] on h1 "Safeguarding records" at bounding box center [511, 37] width 441 height 19
click at [672, 44] on h1 "Safeguarding records" at bounding box center [511, 37] width 441 height 19
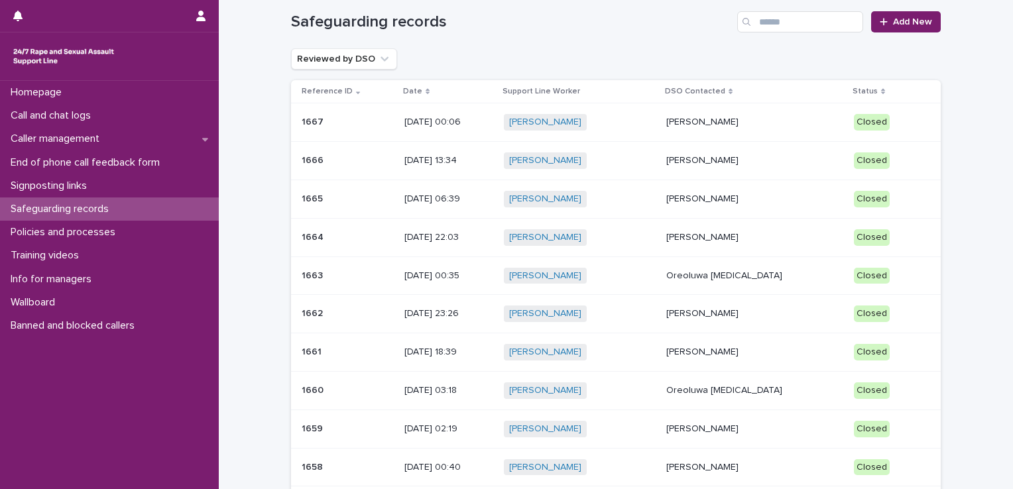
scroll to position [16, 0]
